Goal: Information Seeking & Learning: Learn about a topic

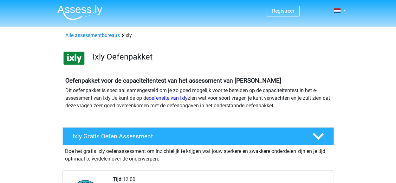
click at [318, 134] on icon at bounding box center [318, 136] width 11 height 11
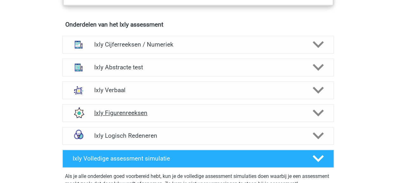
scroll to position [285, 0]
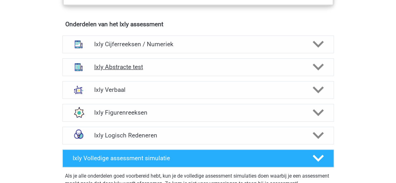
click at [319, 67] on polygon at bounding box center [318, 67] width 11 height 7
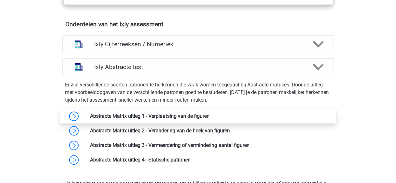
click at [210, 114] on link at bounding box center [210, 116] width 0 height 6
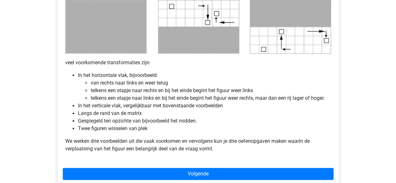
scroll to position [380, 0]
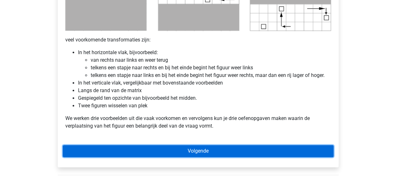
click at [201, 150] on link "Volgende" at bounding box center [198, 151] width 271 height 12
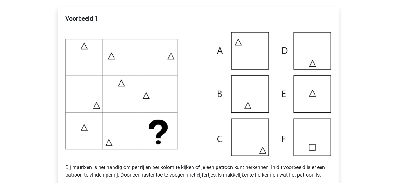
scroll to position [127, 0]
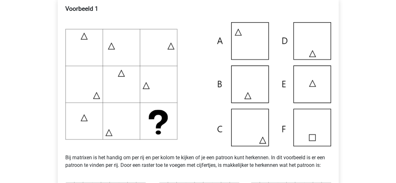
click at [256, 132] on img at bounding box center [198, 84] width 266 height 124
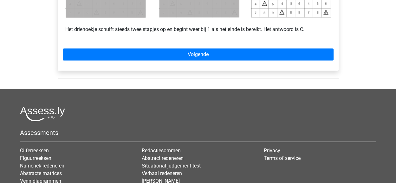
scroll to position [380, 0]
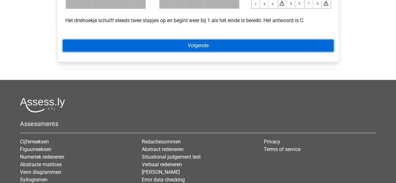
click at [199, 45] on link "Volgende" at bounding box center [198, 46] width 271 height 12
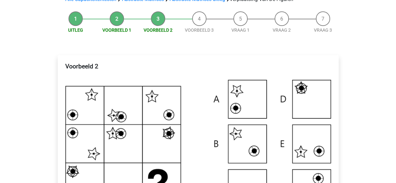
scroll to position [95, 0]
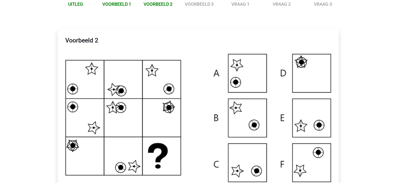
drag, startPoint x: 125, startPoint y: 104, endPoint x: 107, endPoint y: 116, distance: 22.0
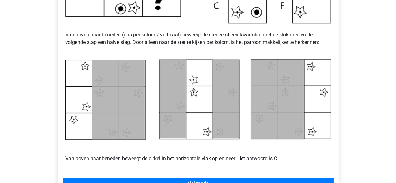
scroll to position [317, 0]
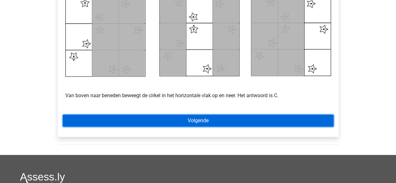
click at [198, 120] on link "Volgende" at bounding box center [198, 121] width 271 height 12
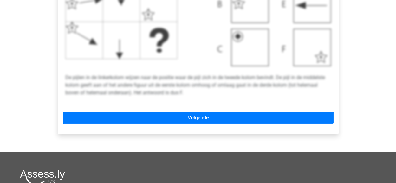
scroll to position [317, 0]
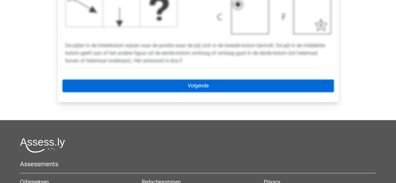
click at [199, 87] on link "Volgende" at bounding box center [198, 86] width 271 height 12
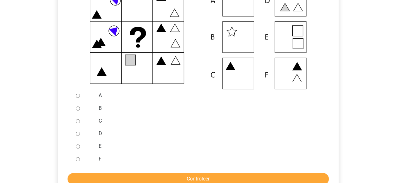
scroll to position [95, 0]
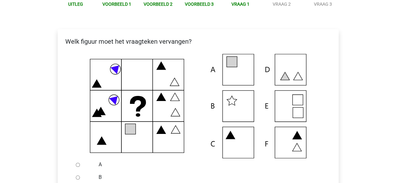
click at [230, 71] on icon at bounding box center [198, 106] width 261 height 105
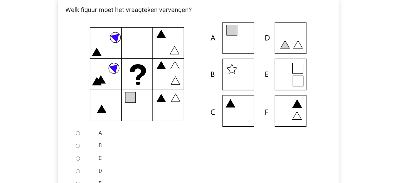
click at [76, 133] on input "A" at bounding box center [78, 133] width 4 height 4
radio input "true"
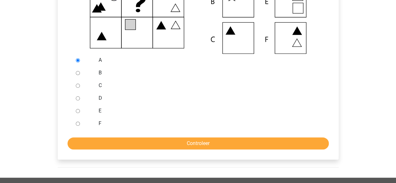
scroll to position [222, 0]
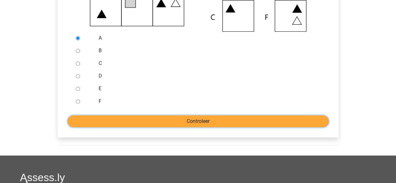
click at [194, 119] on input "Controleer" at bounding box center [198, 121] width 261 height 12
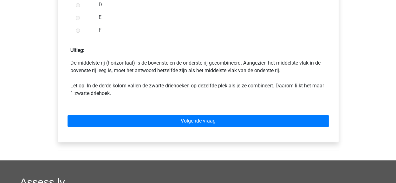
scroll to position [317, 0]
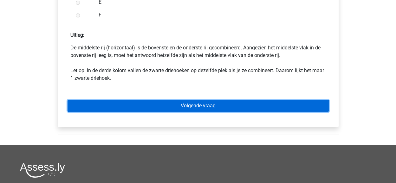
click at [190, 105] on link "Volgende vraag" at bounding box center [198, 106] width 261 height 12
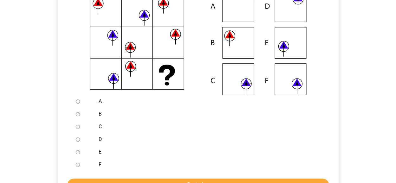
scroll to position [127, 0]
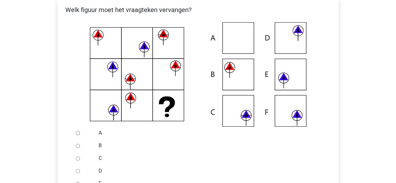
drag, startPoint x: 78, startPoint y: 146, endPoint x: 124, endPoint y: 143, distance: 46.0
click at [78, 145] on input "B" at bounding box center [78, 146] width 4 height 4
radio input "true"
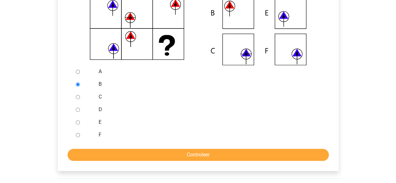
scroll to position [190, 0]
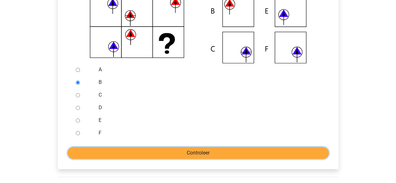
click at [191, 151] on input "Controleer" at bounding box center [198, 153] width 261 height 12
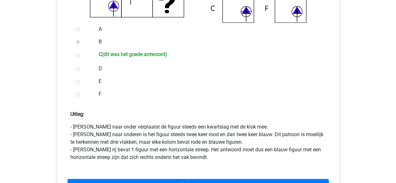
scroll to position [254, 0]
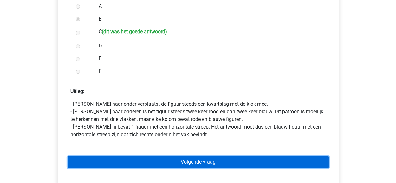
click at [214, 161] on link "Volgende vraag" at bounding box center [198, 162] width 261 height 12
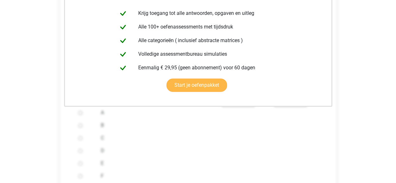
scroll to position [190, 0]
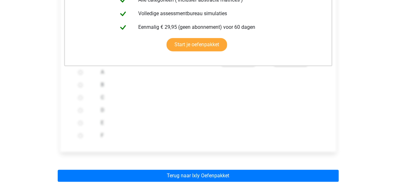
click at [261, 114] on div "D" at bounding box center [208, 110] width 224 height 13
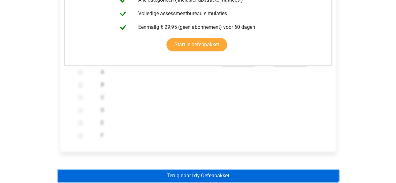
click at [197, 178] on link "Terug naar Ixly Oefenpakket" at bounding box center [198, 176] width 281 height 12
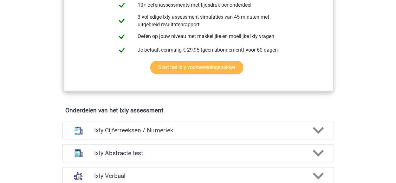
scroll to position [349, 0]
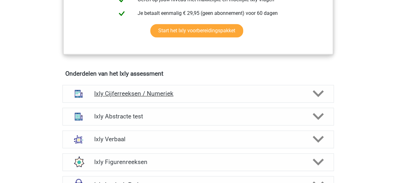
click at [320, 93] on polygon at bounding box center [318, 93] width 11 height 7
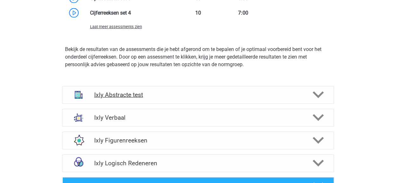
scroll to position [761, 0]
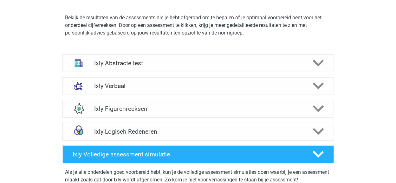
click at [320, 131] on polygon at bounding box center [318, 131] width 11 height 7
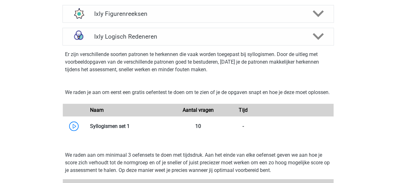
scroll to position [697, 0]
